Goal: Navigation & Orientation: Find specific page/section

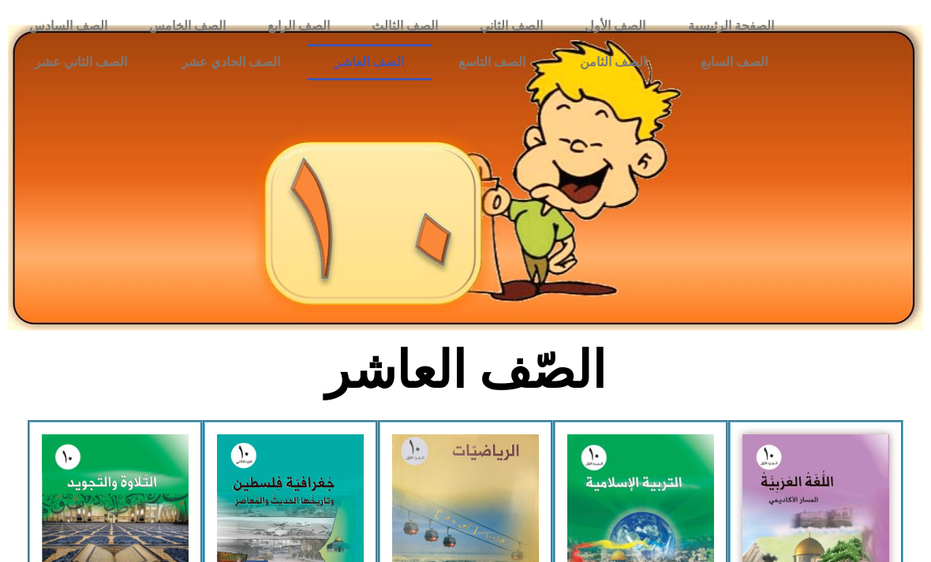
scroll to position [210, 0]
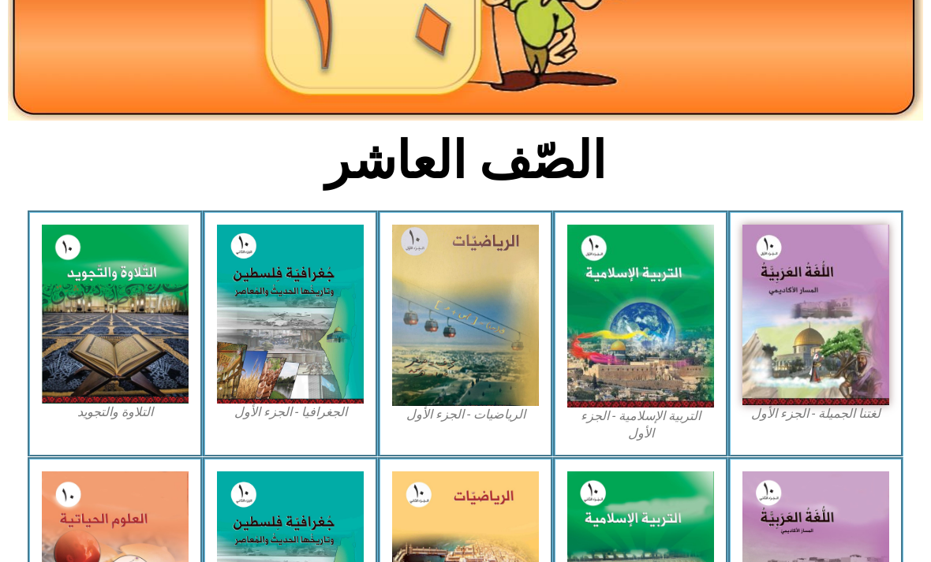
click at [907, 272] on icon at bounding box center [465, 256] width 932 height 93
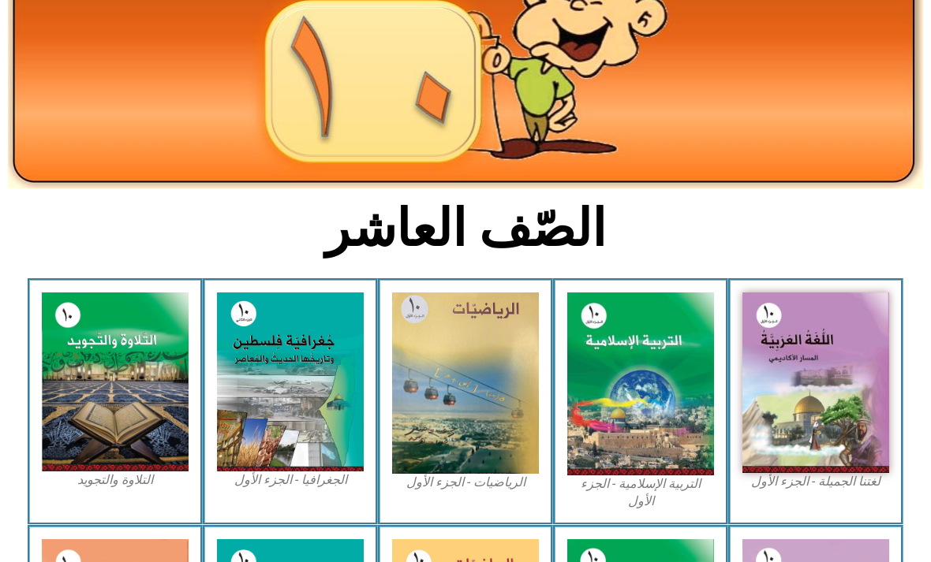
scroll to position [141, 0]
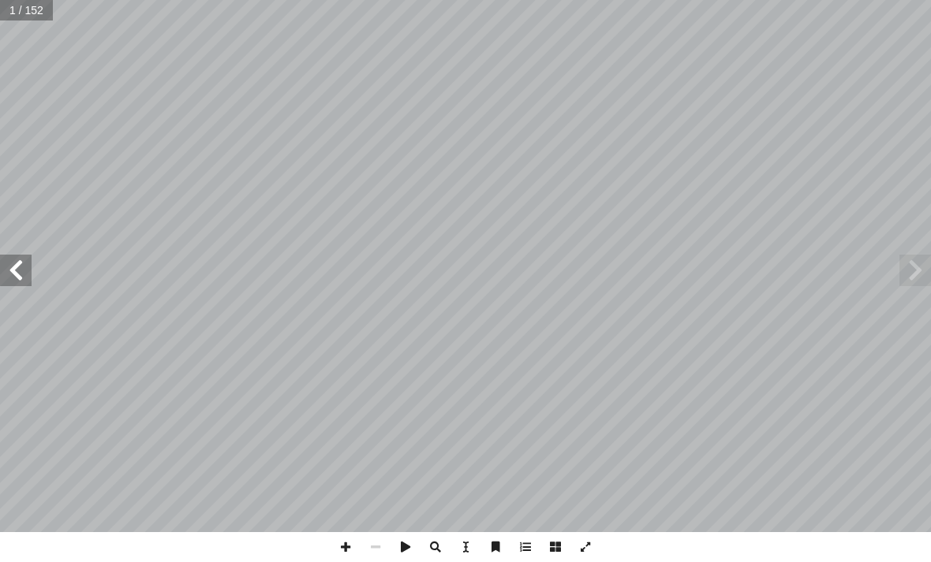
click at [13, 267] on span at bounding box center [16, 271] width 32 height 32
click at [11, 258] on span at bounding box center [16, 271] width 32 height 32
click at [11, 256] on span at bounding box center [16, 271] width 32 height 32
click at [11, 261] on span at bounding box center [16, 271] width 32 height 32
click at [917, 255] on span at bounding box center [915, 271] width 32 height 32
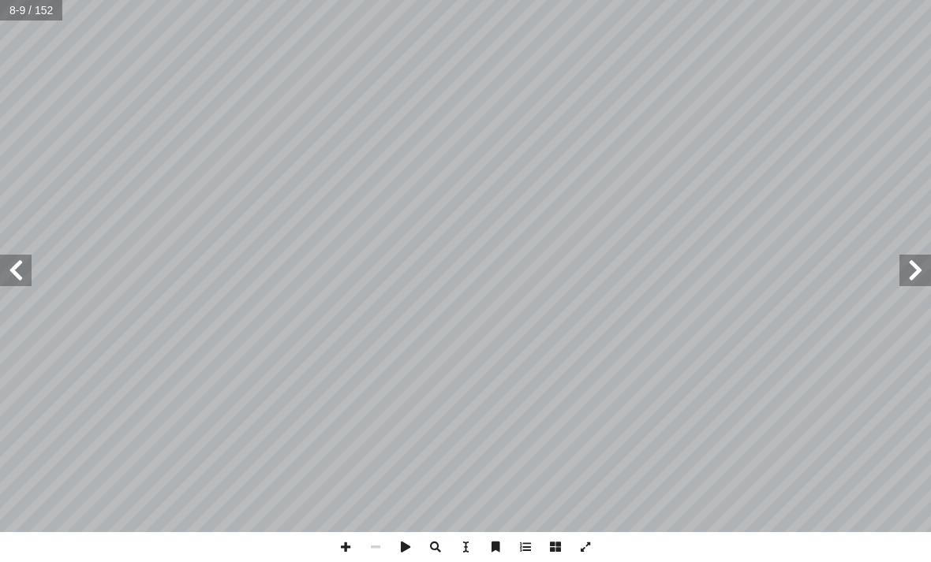
click at [926, 277] on span at bounding box center [915, 271] width 32 height 32
click at [922, 262] on span at bounding box center [915, 271] width 32 height 32
click at [910, 270] on span at bounding box center [915, 271] width 32 height 32
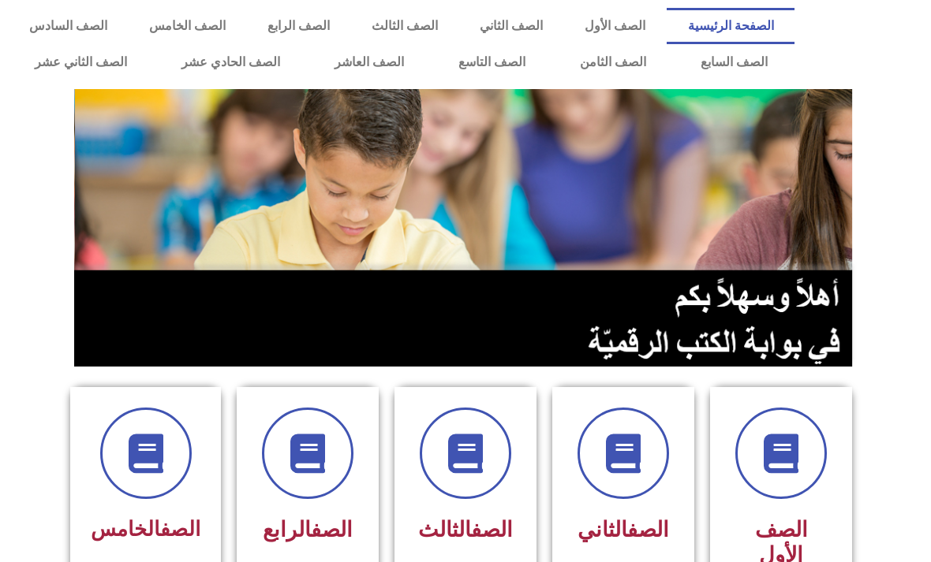
scroll to position [84, 0]
